Goal: Communication & Community: Answer question/provide support

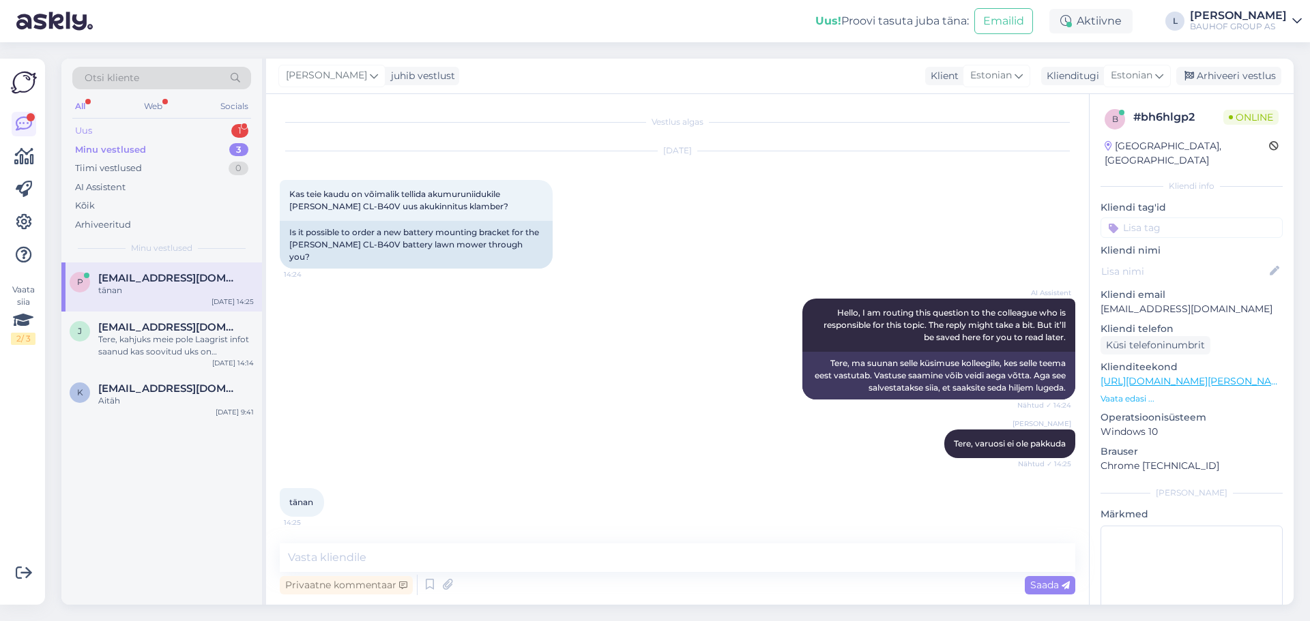
click at [162, 138] on div "Uus 1" at bounding box center [161, 130] width 179 height 19
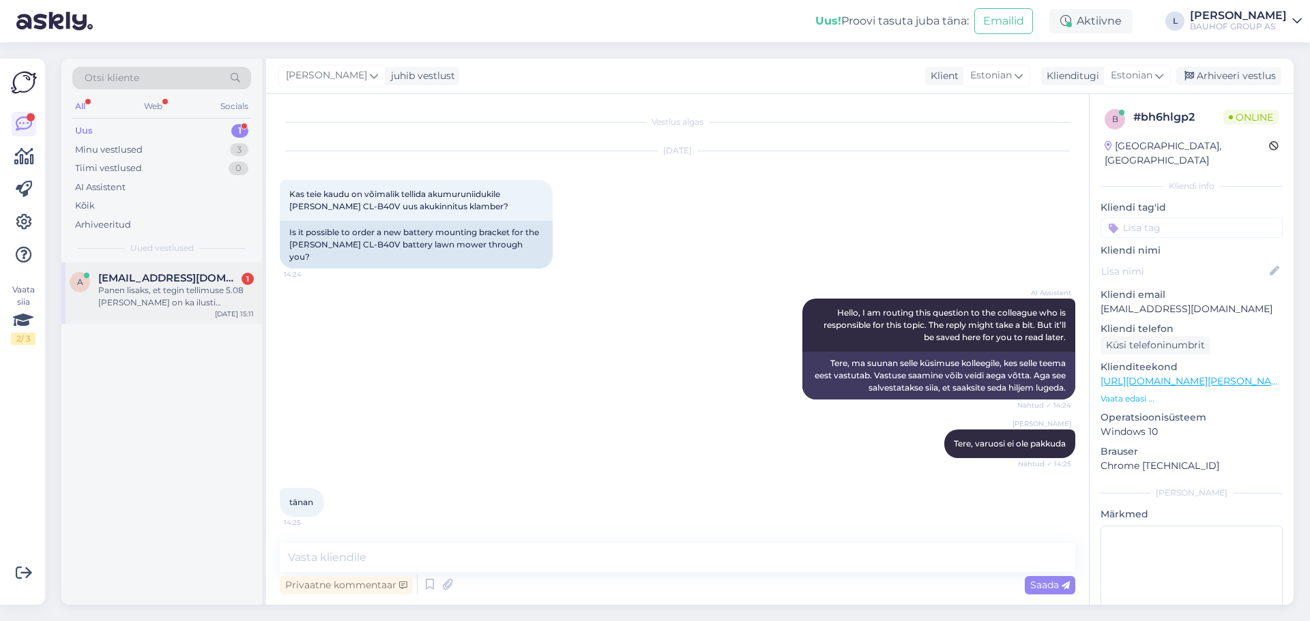
click at [149, 297] on div "Panen lisaks, et tegin tellimuse 5.08 [PERSON_NAME] on ka ilusti [PERSON_NAME],…" at bounding box center [176, 296] width 156 height 25
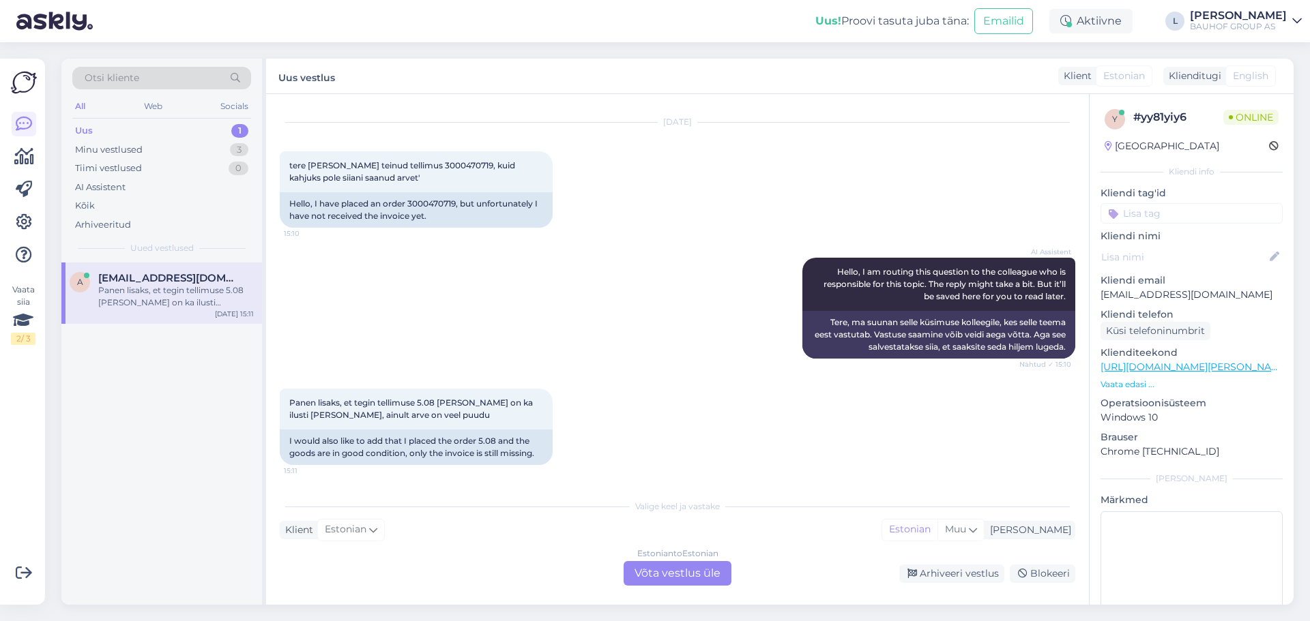
click at [665, 575] on div "Estonian to Estonian Võta vestlus üle" at bounding box center [678, 573] width 108 height 25
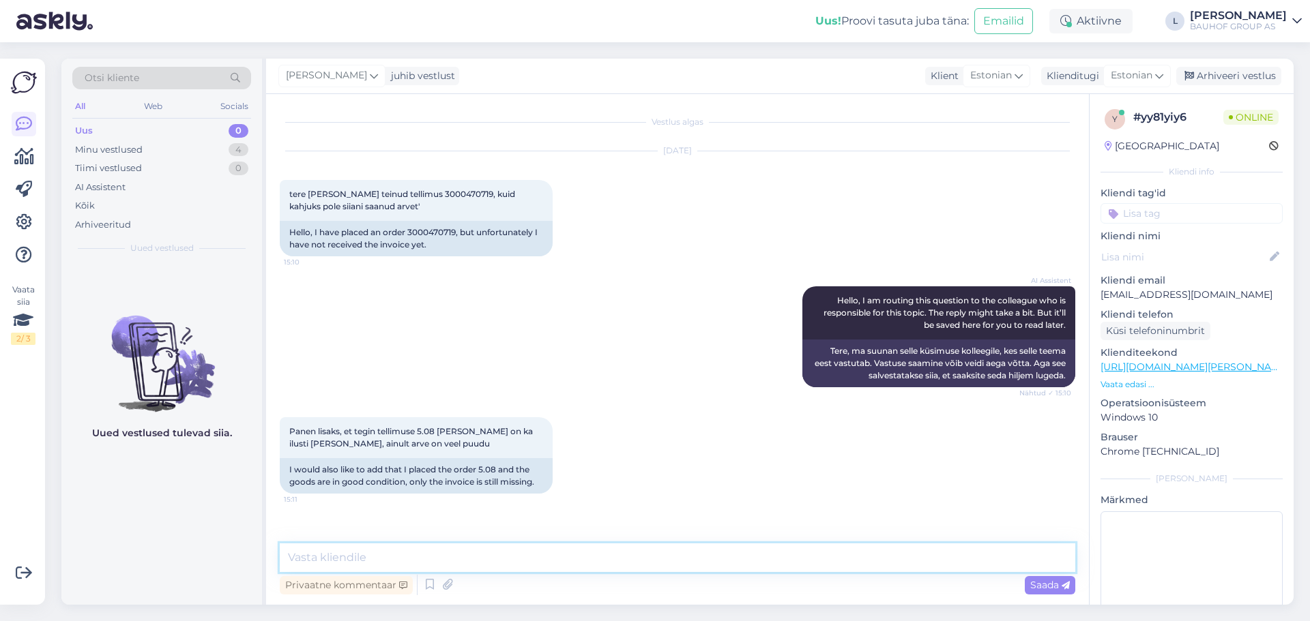
click at [564, 557] on textarea at bounding box center [677, 558] width 795 height 29
type textarea "Tere, arvet on võimalik iseteeninduses välja printida"
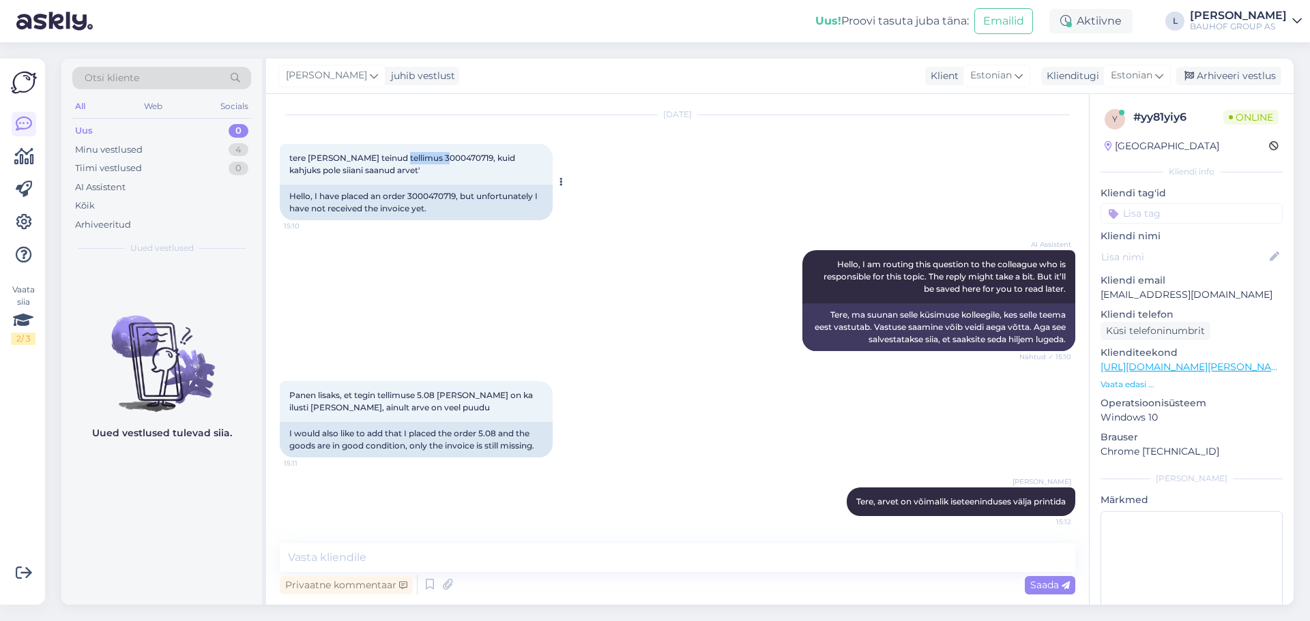
drag, startPoint x: 441, startPoint y: 158, endPoint x: 394, endPoint y: 158, distance: 47.1
click at [394, 158] on span "tere [PERSON_NAME] teinud tellimus 3000470719, kuid kahjuks pole siiani saanud …" at bounding box center [403, 164] width 228 height 23
copy span "3000470719"
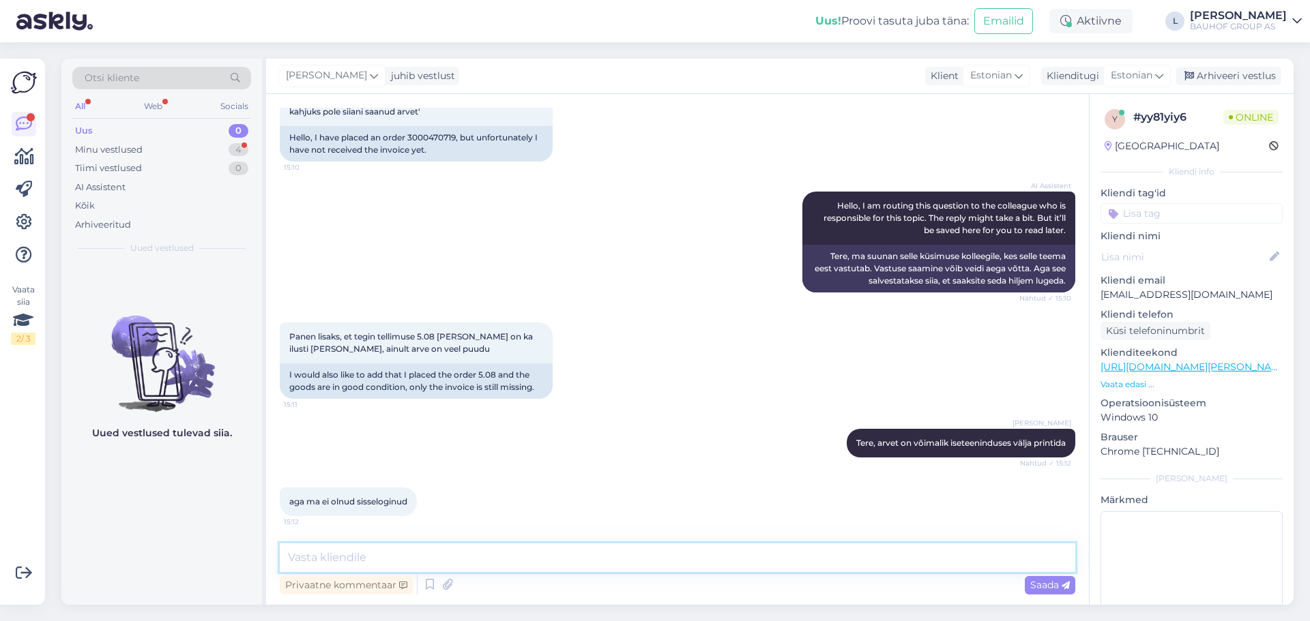
click at [418, 553] on textarea at bounding box center [677, 558] width 795 height 29
click at [448, 579] on icon at bounding box center [447, 585] width 19 height 20
click at [1066, 583] on icon at bounding box center [1066, 586] width 8 height 8
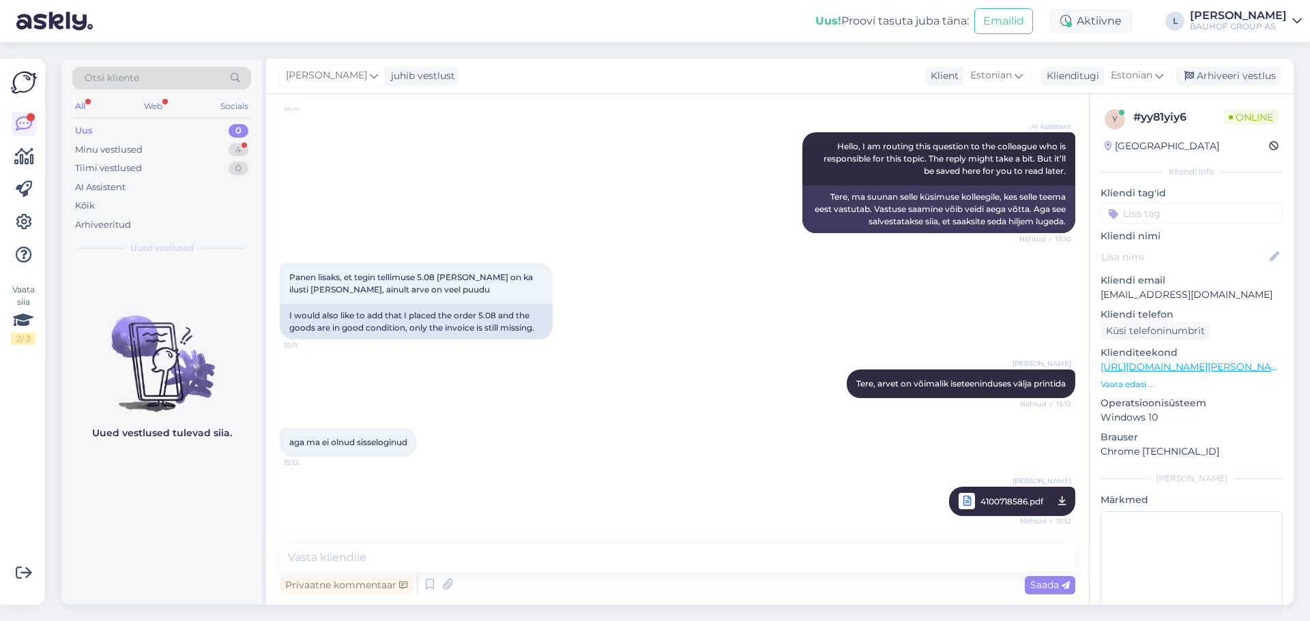
scroll to position [225, 0]
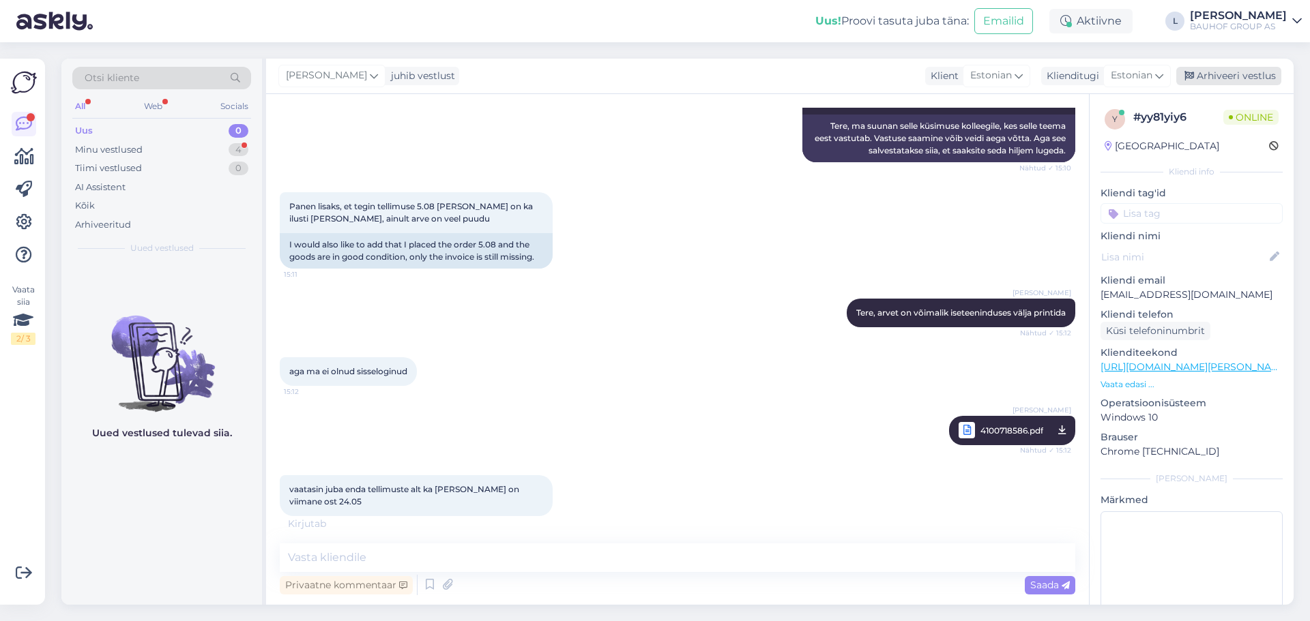
click at [1249, 67] on div "Arhiveeri vestlus" at bounding box center [1228, 76] width 105 height 18
